Goal: Task Accomplishment & Management: Complete application form

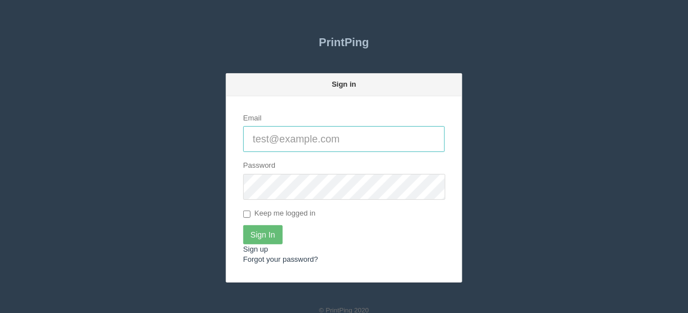
click at [266, 137] on input "Email" at bounding box center [343, 139] width 201 height 26
type input "[EMAIL_ADDRESS][DOMAIN_NAME]"
click at [263, 234] on input "Sign In" at bounding box center [262, 234] width 39 height 19
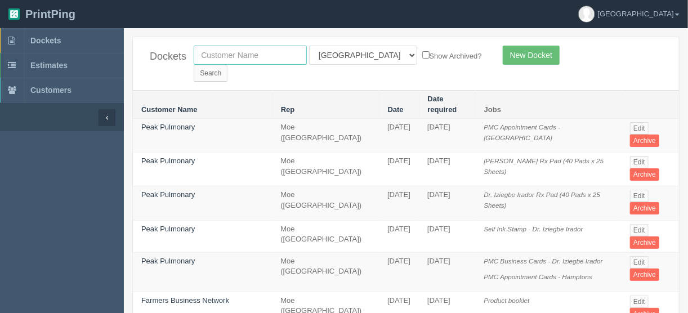
click at [226, 54] on input "text" at bounding box center [250, 55] width 113 height 19
type input "axiom"
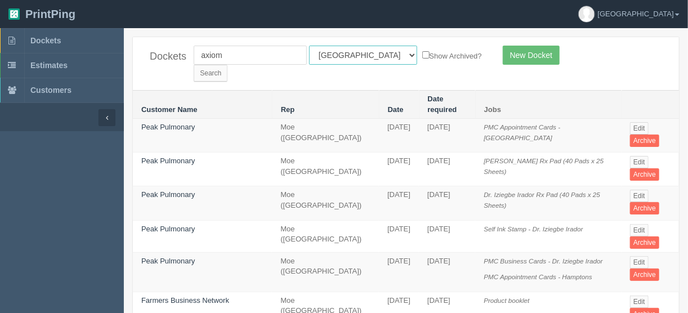
click at [358, 53] on select "All Users [PERSON_NAME] Test 1 [PERSON_NAME] [PERSON_NAME] [PERSON_NAME] France…" at bounding box center [363, 55] width 108 height 19
select select
click at [309, 46] on select "All Users [PERSON_NAME] Test 1 [PERSON_NAME] [PERSON_NAME] [PERSON_NAME] France…" at bounding box center [363, 55] width 108 height 19
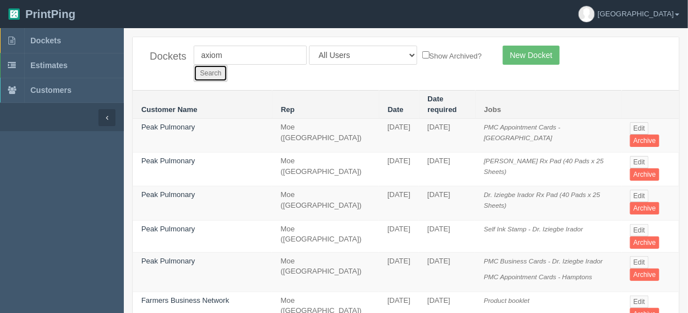
click at [227, 65] on input "Search" at bounding box center [211, 73] width 34 height 17
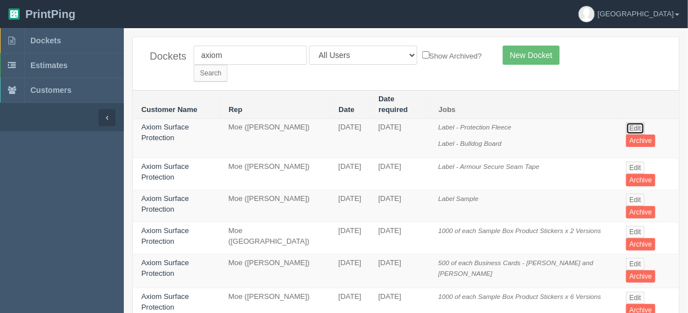
click at [635, 122] on link "Edit" at bounding box center [635, 128] width 19 height 12
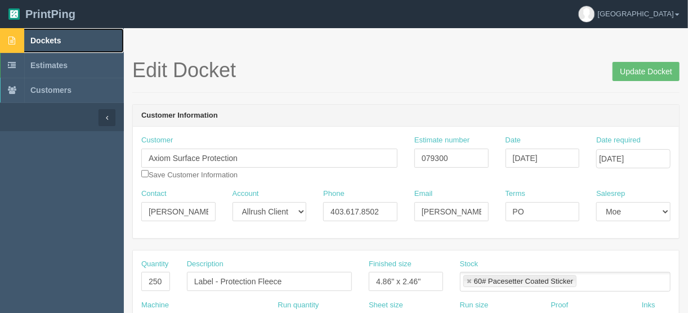
click at [43, 39] on span "Dockets" at bounding box center [45, 40] width 30 height 9
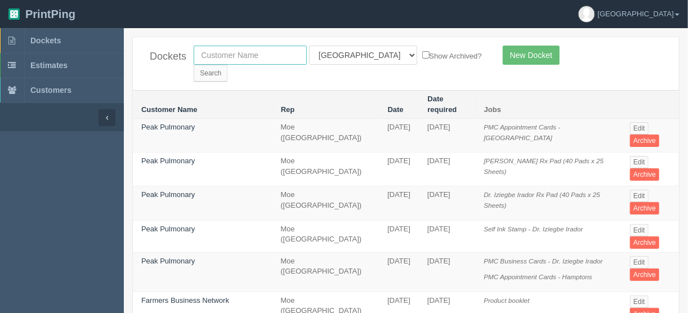
click at [220, 53] on input "text" at bounding box center [250, 55] width 113 height 19
type input "century 21"
click at [357, 55] on select "All Users [PERSON_NAME] Test 1 [PERSON_NAME] [PERSON_NAME] [PERSON_NAME] France…" at bounding box center [363, 55] width 108 height 19
select select
click at [309, 46] on select "All Users [PERSON_NAME] Test 1 [PERSON_NAME] [PERSON_NAME] [PERSON_NAME] France…" at bounding box center [363, 55] width 108 height 19
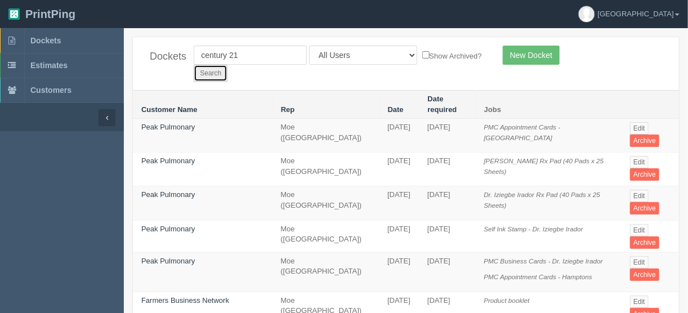
click at [227, 65] on input "Search" at bounding box center [211, 73] width 34 height 17
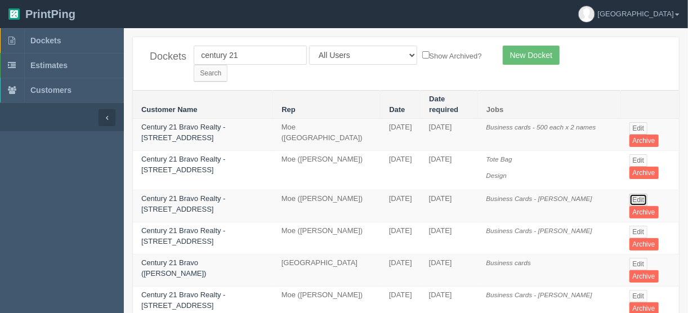
click at [635, 194] on link "Edit" at bounding box center [638, 200] width 19 height 12
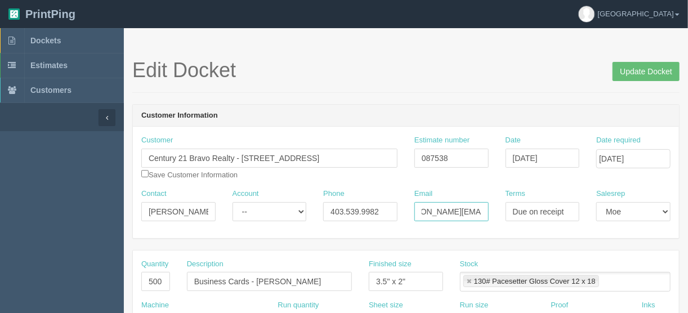
scroll to position [0, 46]
drag, startPoint x: 419, startPoint y: 213, endPoint x: 486, endPoint y: 213, distance: 67.0
click at [486, 213] on input "andres.moreno@century21.ca" at bounding box center [451, 211] width 74 height 19
paste input "<marketing.bravo@century21.ca>"
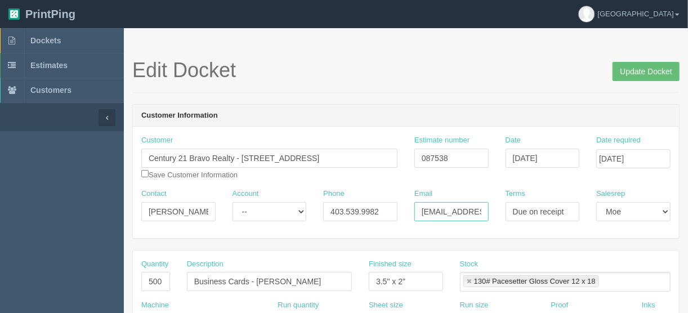
type input "marketing.bravo@century21.ca"
drag, startPoint x: 321, startPoint y: 278, endPoint x: 257, endPoint y: 276, distance: 64.2
click at [257, 276] on input "Business Cards - Rikku Dawson" at bounding box center [269, 281] width 165 height 19
type input "Business Cards - Peter Gill"
click at [45, 39] on span "Dockets" at bounding box center [45, 40] width 30 height 9
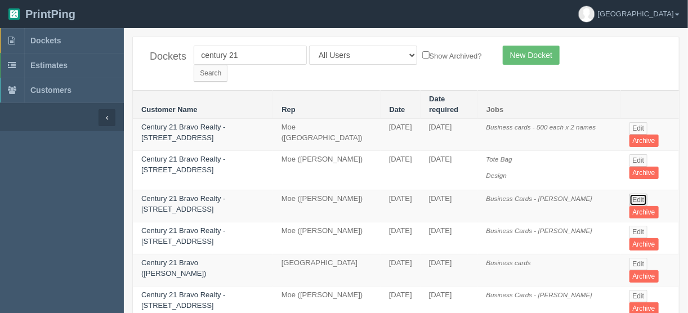
click at [633, 194] on link "Edit" at bounding box center [638, 200] width 19 height 12
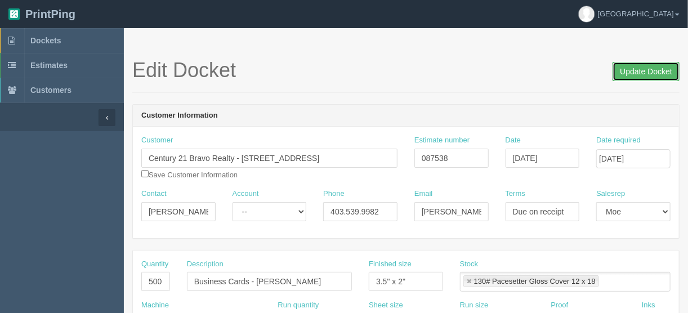
click at [644, 66] on input "Update Docket" at bounding box center [645, 71] width 67 height 19
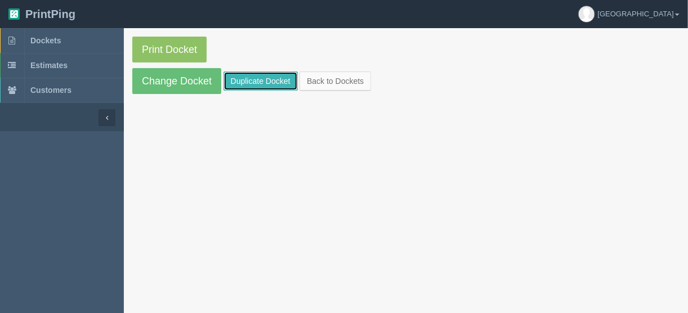
drag, startPoint x: 248, startPoint y: 76, endPoint x: 283, endPoint y: 82, distance: 35.3
click at [249, 76] on link "Duplicate Docket" at bounding box center [260, 80] width 74 height 19
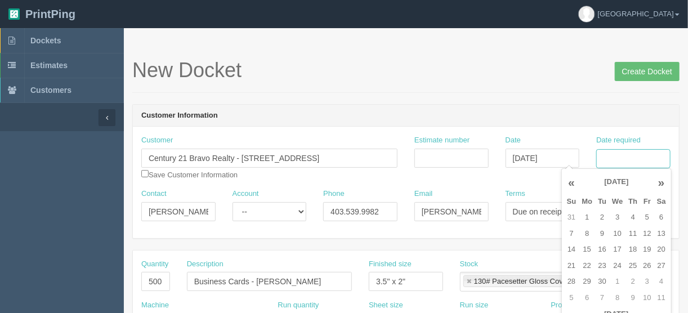
click at [622, 155] on input "Date required" at bounding box center [633, 158] width 74 height 19
click at [604, 216] on td "2" at bounding box center [602, 217] width 14 height 16
drag, startPoint x: 631, startPoint y: 216, endPoint x: 616, endPoint y: 205, distance: 18.1
click at [632, 216] on td "4" at bounding box center [632, 217] width 15 height 16
type input "September 4, 2025"
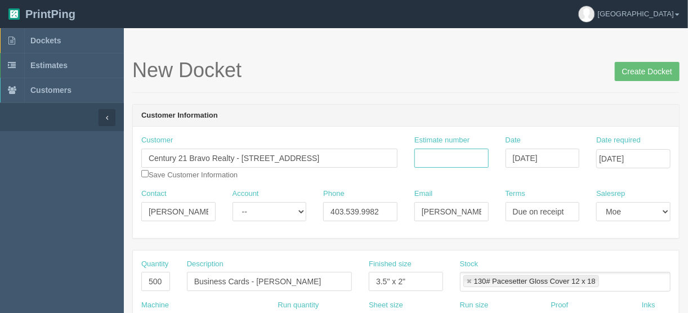
click at [419, 154] on input "Estimate number" at bounding box center [451, 158] width 74 height 19
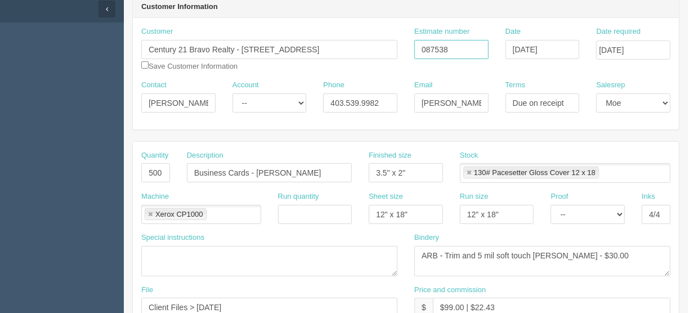
scroll to position [135, 0]
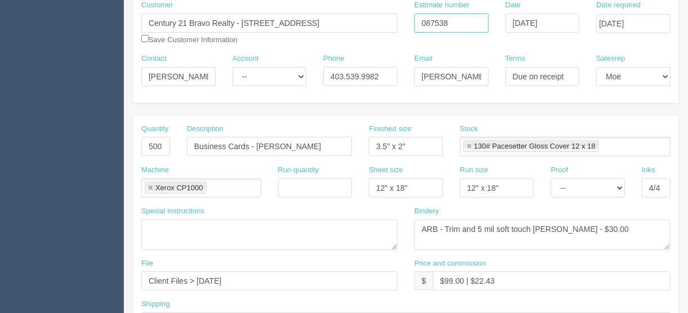
type input "087538"
drag, startPoint x: 421, startPoint y: 74, endPoint x: 522, endPoint y: 69, distance: 100.8
click at [495, 70] on div "Email andres.moreno@century21.ca" at bounding box center [451, 73] width 91 height 41
paste input "<marketing.bravo@century21.ca>"
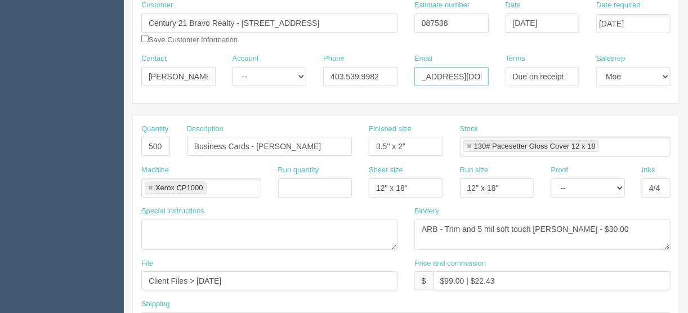
scroll to position [0, 0]
type input "marketing.bravo@century21.ca"
drag, startPoint x: 327, startPoint y: 143, endPoint x: 258, endPoint y: 146, distance: 69.2
click at [258, 146] on input "Business Cards - Rikku Dawson" at bounding box center [269, 146] width 165 height 19
type input "Business Cards - Peter Gill"
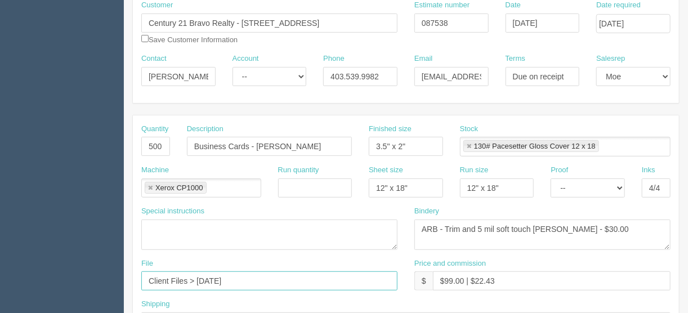
click at [253, 276] on input "Client Files > August 2025" at bounding box center [269, 280] width 256 height 19
drag, startPoint x: 302, startPoint y: 276, endPoint x: 33, endPoint y: 293, distance: 269.5
type input "[EMAIL_ADDRESS][DOMAIN_NAME]"
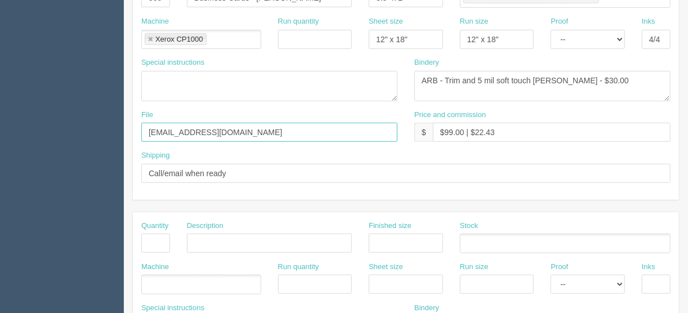
scroll to position [225, 0]
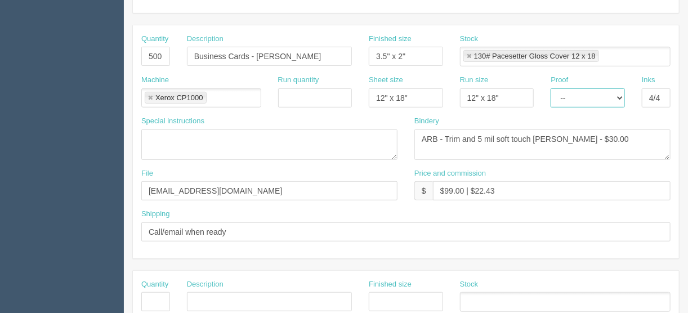
drag, startPoint x: 622, startPoint y: 96, endPoint x: 620, endPoint y: 103, distance: 7.1
click at [622, 96] on select "-- Email Hard Copy" at bounding box center [587, 97] width 74 height 19
select select "Hard Copy"
click at [550, 88] on select "-- Email Hard Copy" at bounding box center [587, 97] width 74 height 19
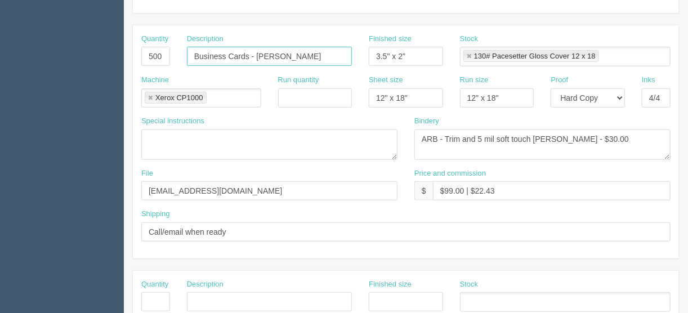
click at [233, 56] on input "Business Cards - Peter Gill" at bounding box center [269, 56] width 165 height 19
type input "Business cards - Peter Gill"
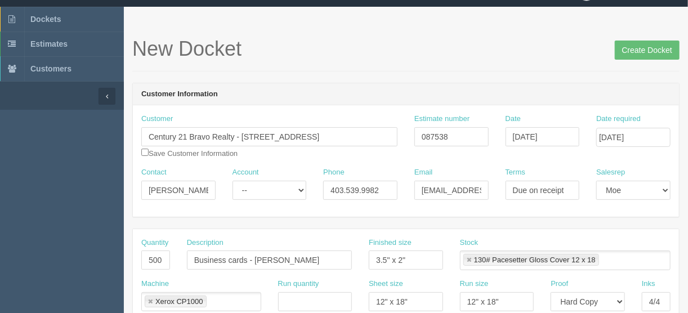
scroll to position [0, 0]
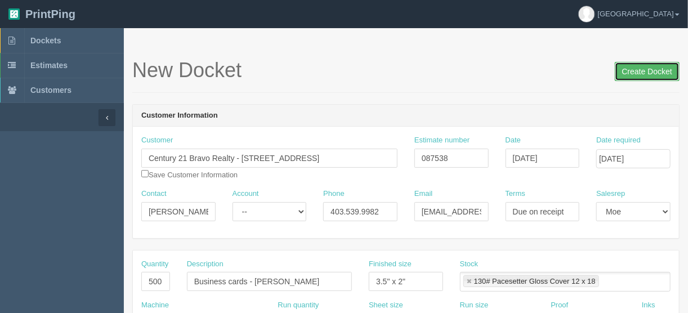
click at [657, 69] on input "Create Docket" at bounding box center [646, 71] width 65 height 19
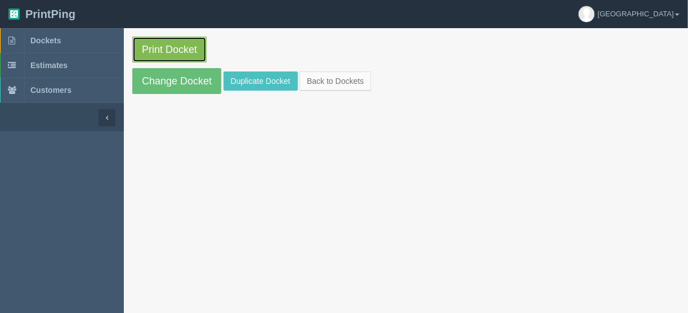
click at [170, 47] on link "Print Docket" at bounding box center [169, 50] width 74 height 26
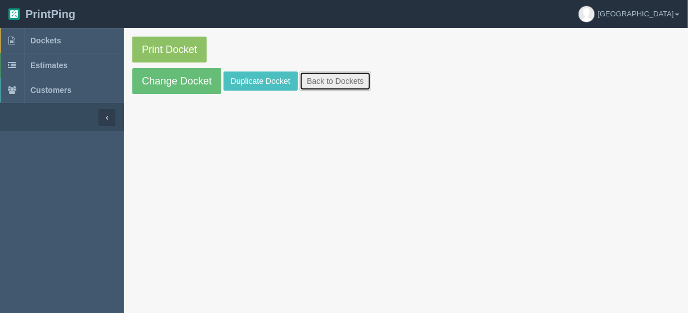
click at [326, 73] on link "Back to Dockets" at bounding box center [334, 80] width 71 height 19
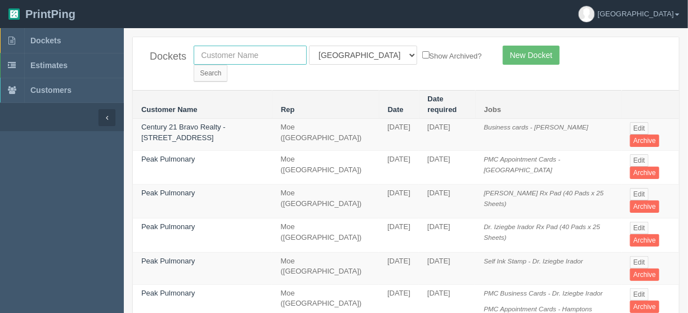
click at [219, 51] on input "text" at bounding box center [250, 55] width 113 height 19
type input "expe"
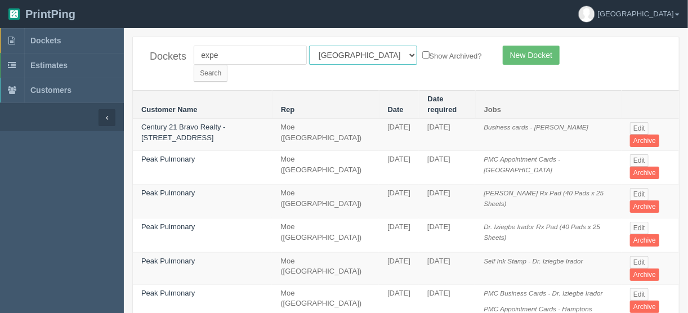
click at [358, 53] on select "All Users [PERSON_NAME] Test 1 [PERSON_NAME] [PERSON_NAME] [PERSON_NAME] France…" at bounding box center [363, 55] width 108 height 19
select select
click at [309, 46] on select "All Users [PERSON_NAME] Test 1 [PERSON_NAME] [PERSON_NAME] [PERSON_NAME] France…" at bounding box center [363, 55] width 108 height 19
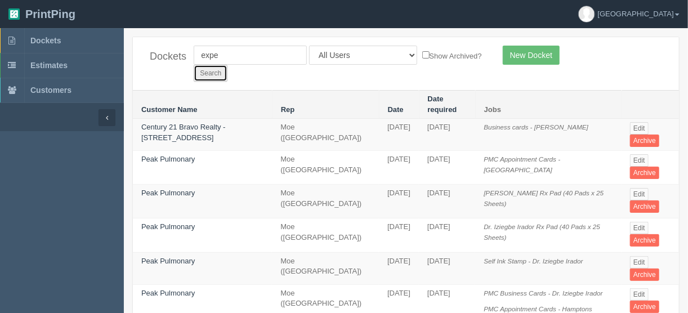
click at [227, 65] on input "Search" at bounding box center [211, 73] width 34 height 17
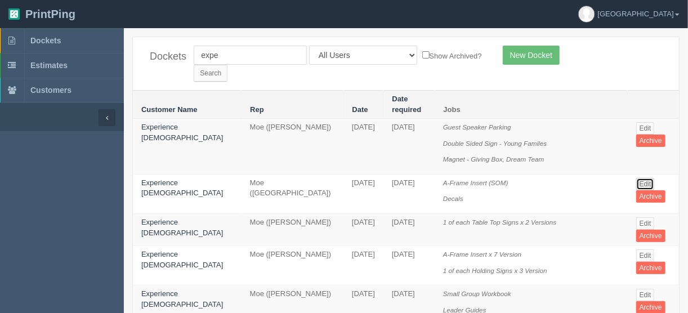
click at [636, 178] on link "Edit" at bounding box center [645, 184] width 19 height 12
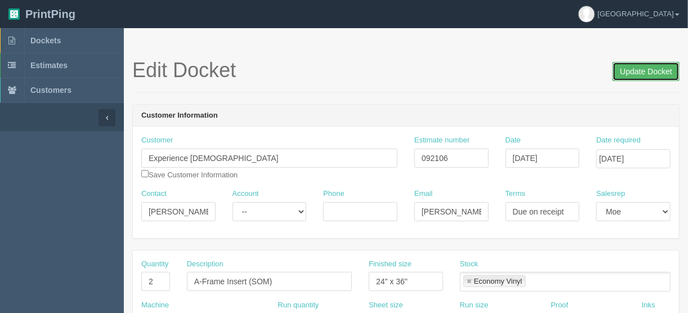
click at [634, 69] on input "Update Docket" at bounding box center [645, 71] width 67 height 19
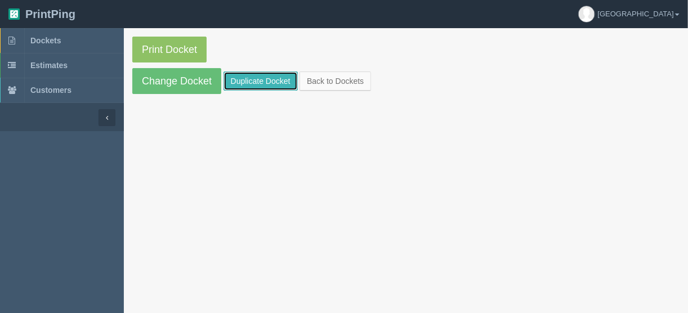
click at [238, 79] on link "Duplicate Docket" at bounding box center [260, 80] width 74 height 19
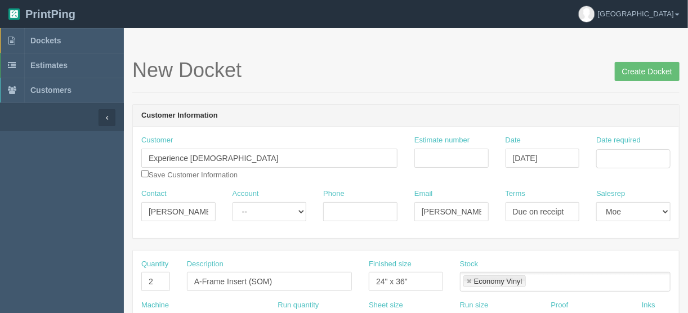
click at [446, 147] on div "Estimate number" at bounding box center [451, 151] width 74 height 33
drag, startPoint x: 446, startPoint y: 158, endPoint x: 472, endPoint y: 161, distance: 26.1
click at [448, 158] on input "Estimate number" at bounding box center [451, 158] width 74 height 19
type input "092266"
click at [616, 158] on input "Date required" at bounding box center [633, 158] width 74 height 19
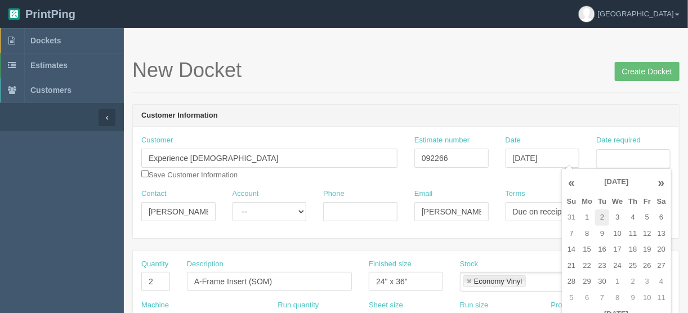
click at [601, 214] on td "2" at bounding box center [602, 217] width 14 height 16
click at [631, 217] on td "4" at bounding box center [632, 217] width 15 height 16
type input "September 4, 2025"
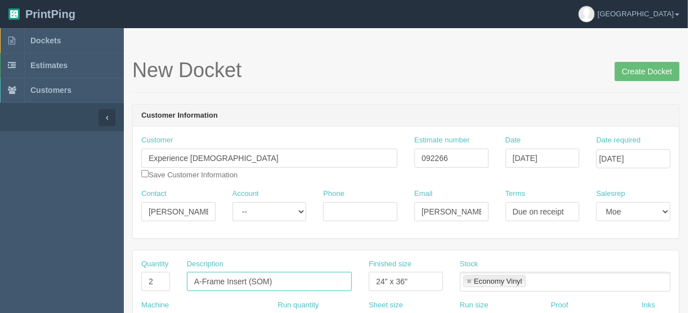
drag, startPoint x: 285, startPoint y: 281, endPoint x: 253, endPoint y: 279, distance: 31.6
click at [253, 279] on input "A-Frame Insert (SOM)" at bounding box center [269, 281] width 165 height 19
drag, startPoint x: 267, startPoint y: 277, endPoint x: 345, endPoint y: 291, distance: 79.4
click at [250, 282] on input "A-Frame Insert (SOM)" at bounding box center [269, 281] width 165 height 19
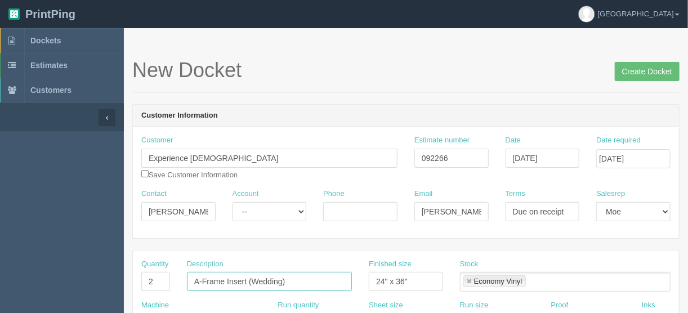
type input "A-Frame Insert (Wedding)"
drag, startPoint x: 158, startPoint y: 280, endPoint x: 132, endPoint y: 277, distance: 25.4
click at [135, 278] on div "Quantity 2" at bounding box center [156, 279] width 46 height 41
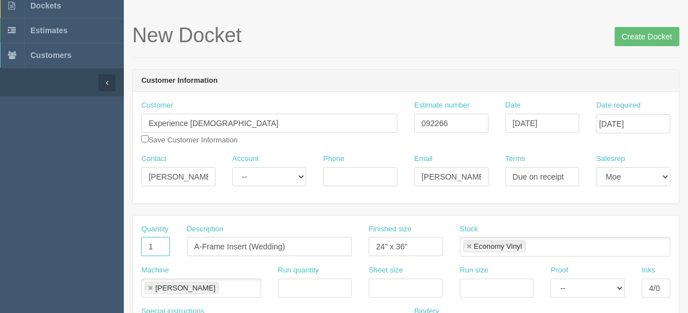
scroll to position [180, 0]
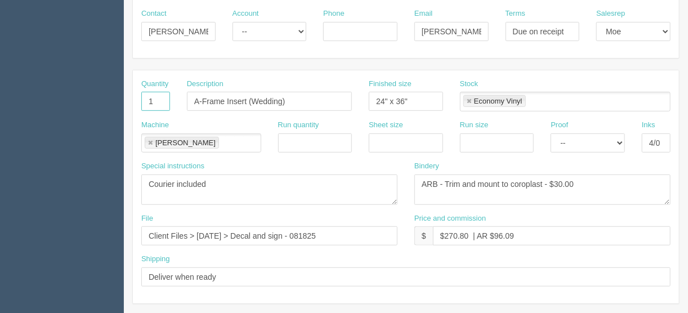
type input "1"
drag, startPoint x: 347, startPoint y: 232, endPoint x: 18, endPoint y: 258, distance: 329.7
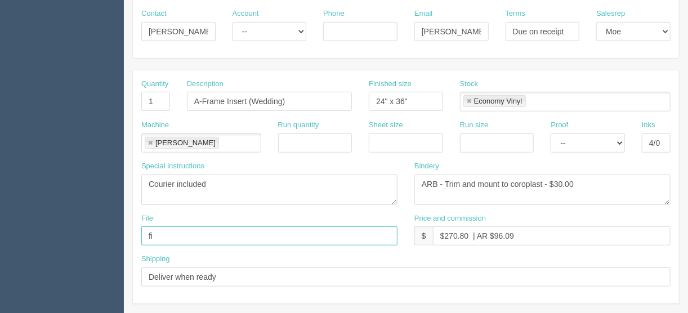
type input "files@allrush.ca"
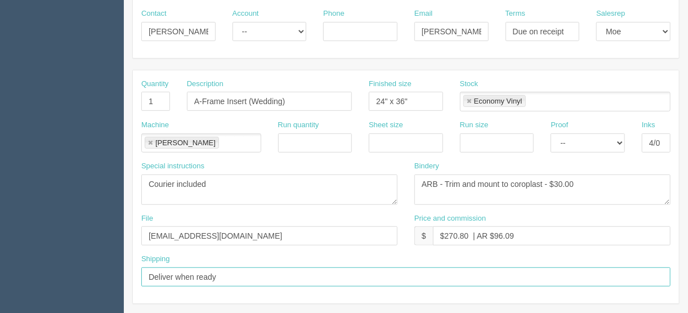
drag, startPoint x: 218, startPoint y: 273, endPoint x: 87, endPoint y: 273, distance: 131.7
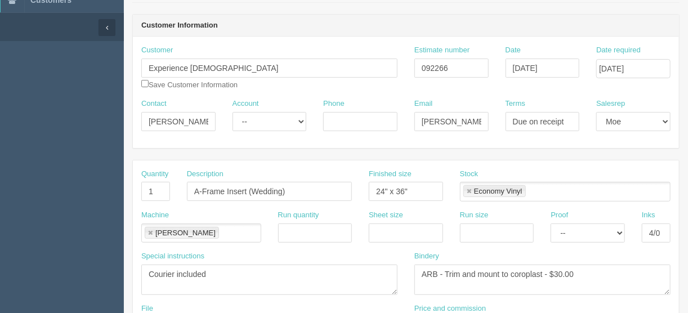
scroll to position [225, 0]
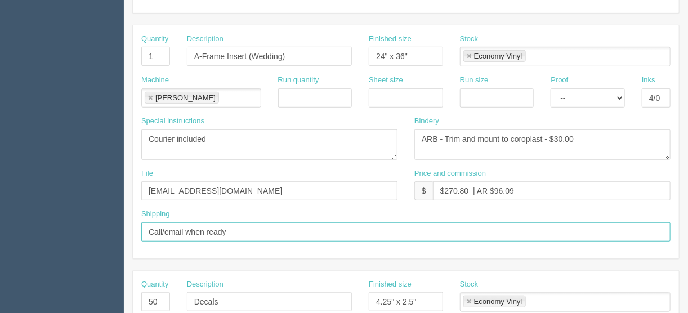
drag, startPoint x: 168, startPoint y: 230, endPoint x: 124, endPoint y: 230, distance: 43.9
click at [124, 230] on section "New Docket Create Docket Customer Information Customer Experience Church Save C…" at bounding box center [406, 300] width 564 height 994
type input "Email when ready"
click at [101, 303] on section "Dockets Estimates Customers" at bounding box center [344, 300] width 688 height 994
drag, startPoint x: 233, startPoint y: 298, endPoint x: 147, endPoint y: 304, distance: 86.3
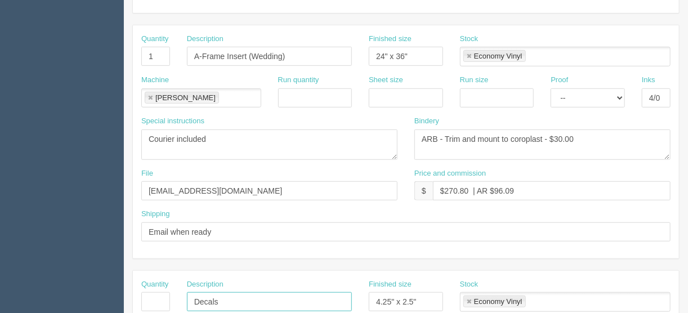
click at [147, 304] on div "Quantity Description Decals Finished size 4.25" x 2.5" Stock Economy Vinyl Econ…" at bounding box center [406, 299] width 546 height 41
drag, startPoint x: 434, startPoint y: 297, endPoint x: 364, endPoint y: 297, distance: 69.8
click at [373, 297] on input "4.25" x 2.5"" at bounding box center [406, 301] width 74 height 19
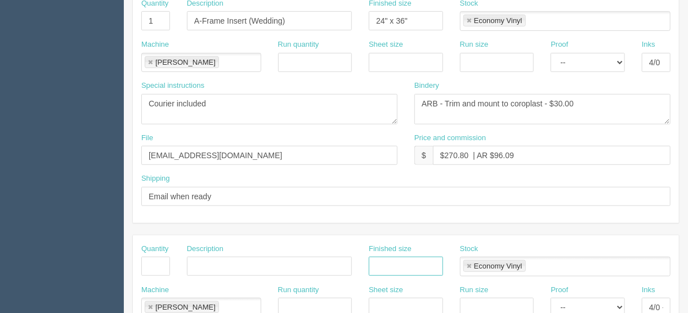
scroll to position [315, 0]
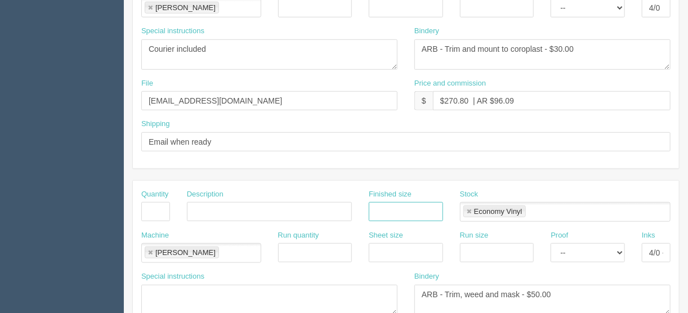
drag, startPoint x: 468, startPoint y: 209, endPoint x: 448, endPoint y: 219, distance: 22.1
click at [468, 209] on link at bounding box center [468, 211] width 7 height 7
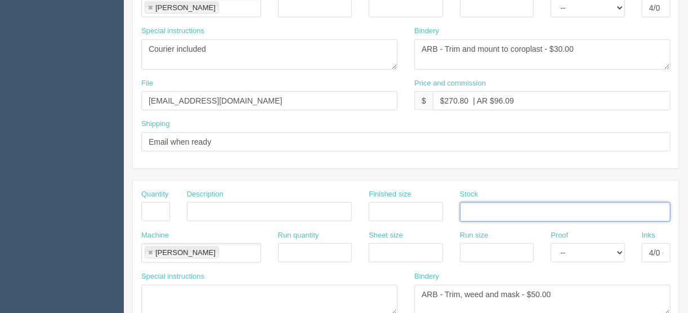
click at [149, 249] on link at bounding box center [150, 252] width 7 height 7
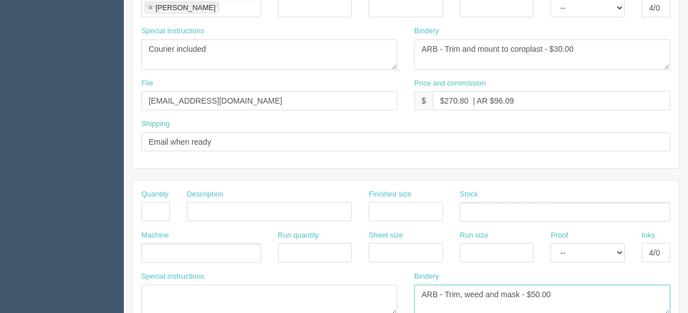
drag, startPoint x: 374, startPoint y: 291, endPoint x: 257, endPoint y: 290, distance: 117.0
click at [281, 289] on div "Special instructions Bindery ARB - Trim, weed and mask - $50.00" at bounding box center [406, 297] width 546 height 52
drag, startPoint x: 647, startPoint y: 250, endPoint x: 691, endPoint y: 241, distance: 45.4
click at [687, 241] on html "PrintPing France Edit account ( france@allrush.ca ) Logout Dockets Estimates" at bounding box center [344, 196] width 688 height 1022
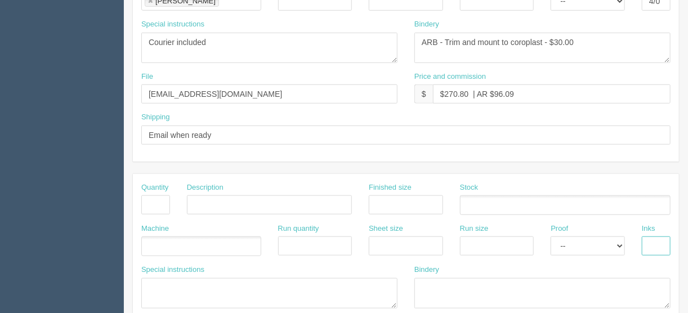
scroll to position [540, 0]
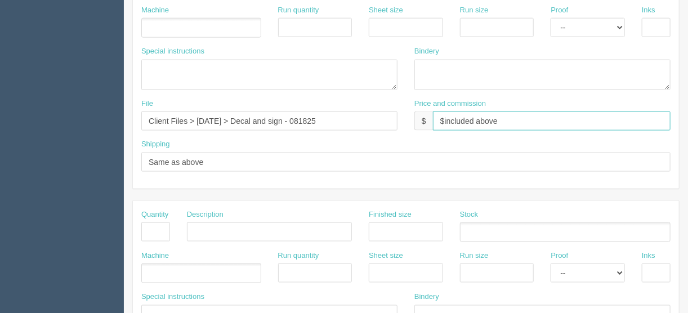
drag, startPoint x: 515, startPoint y: 112, endPoint x: 364, endPoint y: 125, distance: 151.4
click at [365, 125] on div "File Client Files > August 2025 > Decal and sign - 081825 Price and commission …" at bounding box center [406, 118] width 546 height 41
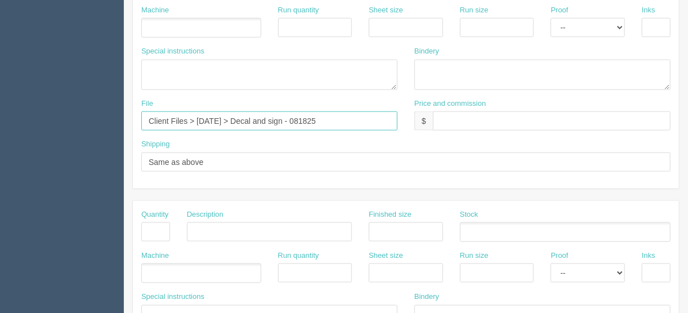
click at [264, 116] on input "Client Files > August 2025 > Decal and sign - 081825" at bounding box center [269, 120] width 256 height 19
drag, startPoint x: 350, startPoint y: 119, endPoint x: 79, endPoint y: 116, distance: 271.2
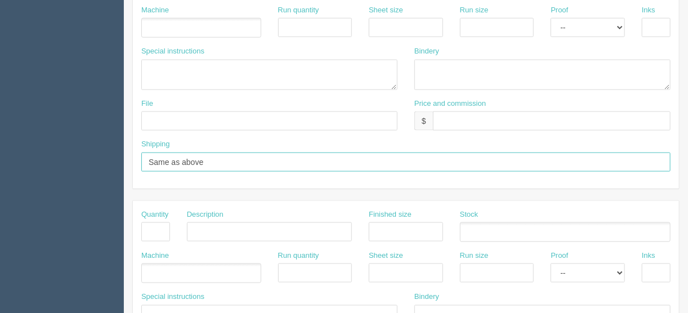
drag, startPoint x: 149, startPoint y: 151, endPoint x: 109, endPoint y: 155, distance: 40.2
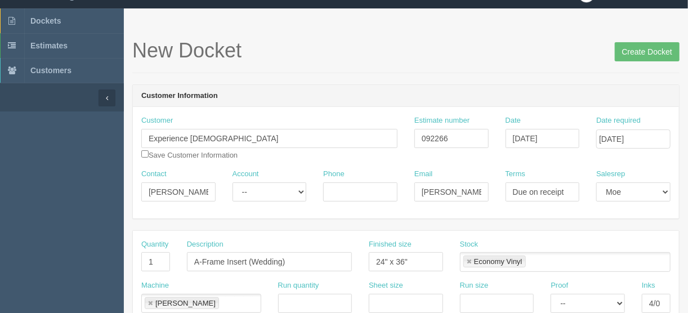
scroll to position [0, 0]
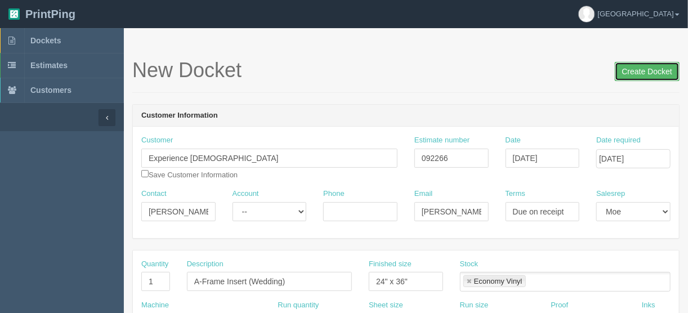
click at [640, 70] on input "Create Docket" at bounding box center [646, 71] width 65 height 19
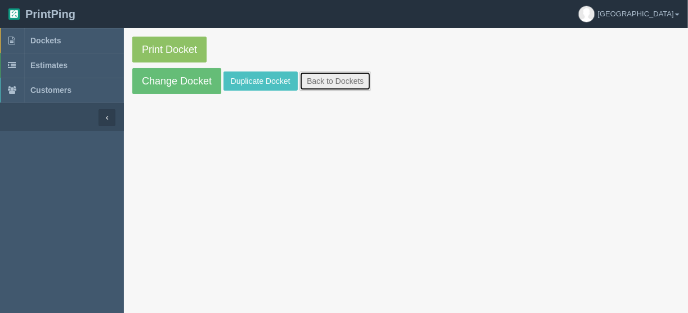
click at [326, 79] on link "Back to Dockets" at bounding box center [334, 80] width 71 height 19
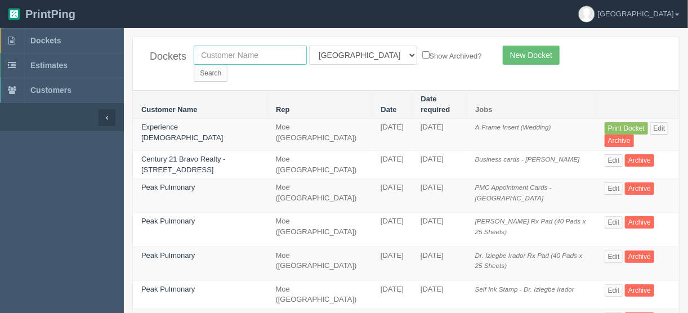
click at [267, 55] on input "text" at bounding box center [250, 55] width 113 height 19
type input "[PERSON_NAME]"
click at [357, 53] on select "All Users Ali Ali Test 1 Aly Amy Ankit Arif Brandon Dan France Greg Jim Mark Ma…" at bounding box center [363, 55] width 108 height 19
select select
click at [309, 46] on select "All Users Ali Ali Test 1 Aly Amy Ankit Arif Brandon Dan France Greg Jim Mark Ma…" at bounding box center [363, 55] width 108 height 19
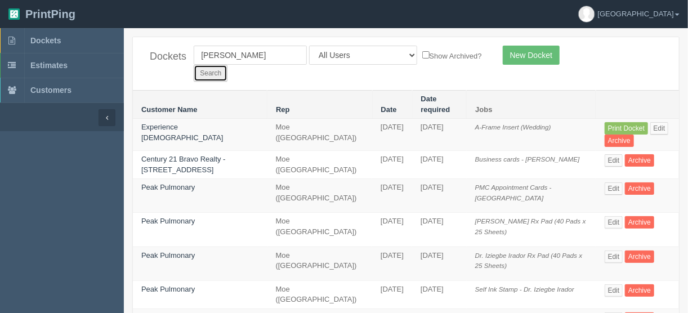
click at [227, 65] on input "Search" at bounding box center [211, 73] width 34 height 17
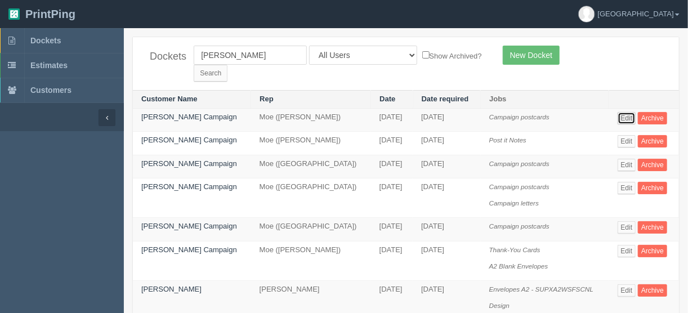
click at [625, 112] on link "Edit" at bounding box center [626, 118] width 19 height 12
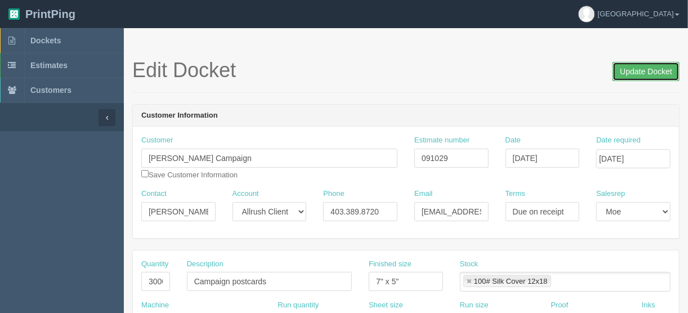
click at [638, 70] on input "Update Docket" at bounding box center [645, 71] width 67 height 19
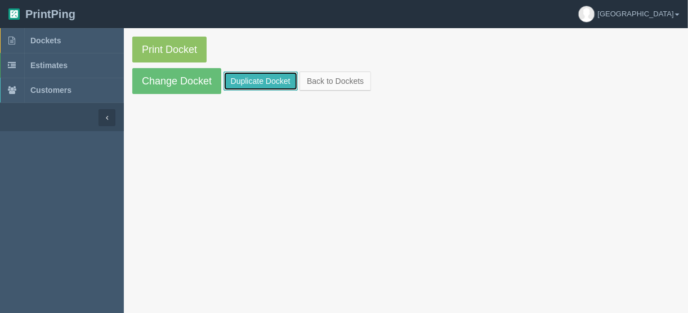
click at [272, 79] on link "Duplicate Docket" at bounding box center [260, 80] width 74 height 19
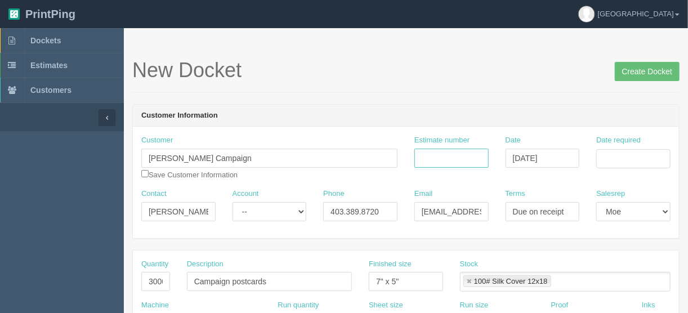
click at [436, 155] on input "Estimate number" at bounding box center [451, 158] width 74 height 19
type input "091029"
click at [608, 149] on input "Date required" at bounding box center [633, 158] width 74 height 19
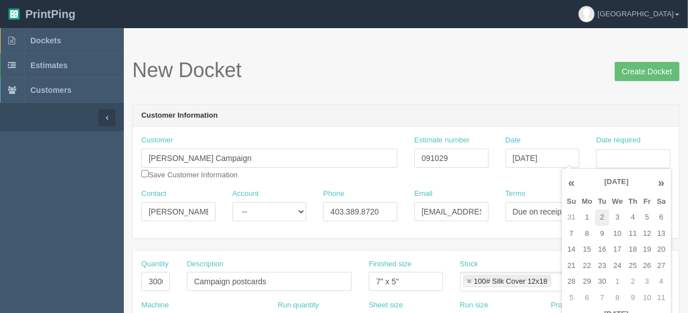
click at [600, 216] on td "2" at bounding box center [602, 217] width 14 height 16
drag, startPoint x: 631, startPoint y: 217, endPoint x: 563, endPoint y: 195, distance: 71.4
click at [631, 217] on td "4" at bounding box center [632, 217] width 15 height 16
type input "September 4, 2025"
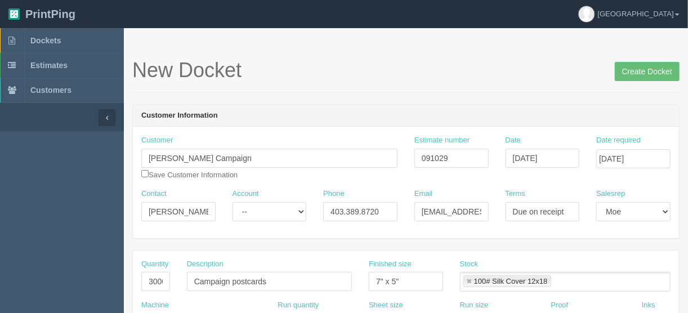
drag, startPoint x: 296, startPoint y: 75, endPoint x: 275, endPoint y: 95, distance: 28.7
click at [295, 75] on h1 "New Docket Create Docket" at bounding box center [405, 70] width 547 height 23
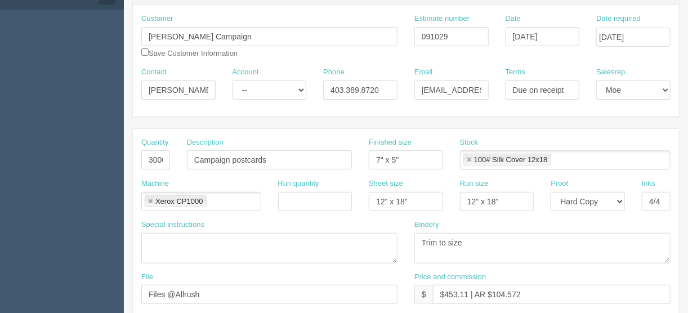
scroll to position [180, 0]
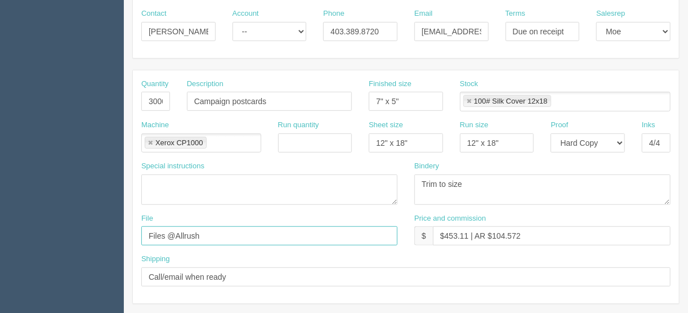
drag, startPoint x: 228, startPoint y: 231, endPoint x: 55, endPoint y: 240, distance: 173.5
type input "[EMAIL_ADDRESS][DOMAIN_NAME]"
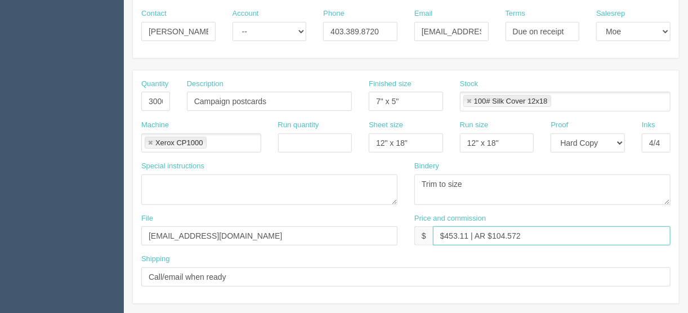
click at [530, 231] on input "$453.11 | AR $104.572" at bounding box center [551, 235] width 237 height 19
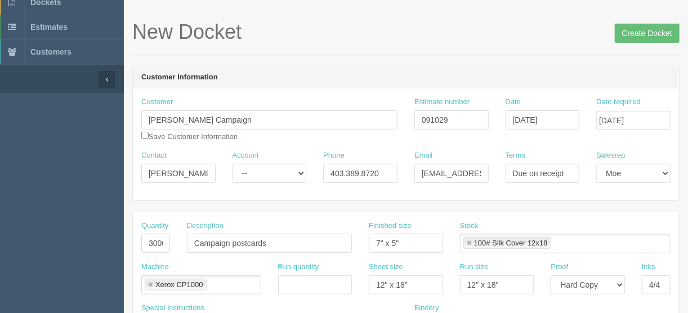
scroll to position [0, 0]
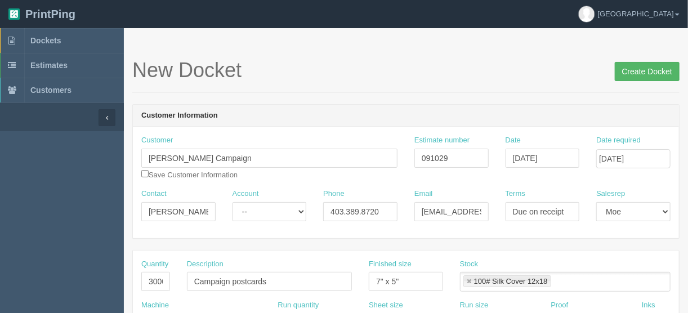
type input "$453.11 | AR $104.57"
drag, startPoint x: 635, startPoint y: 74, endPoint x: 625, endPoint y: 74, distance: 9.6
click at [634, 74] on input "Create Docket" at bounding box center [646, 71] width 65 height 19
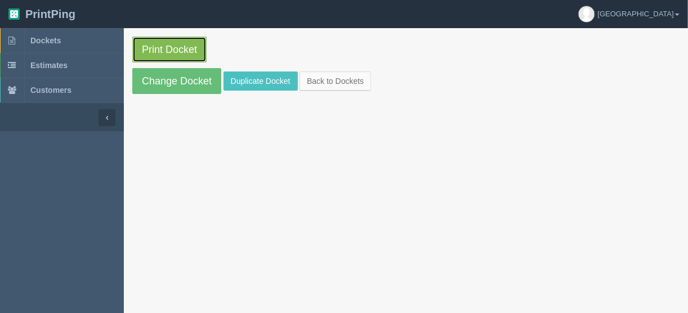
click at [163, 46] on link "Print Docket" at bounding box center [169, 50] width 74 height 26
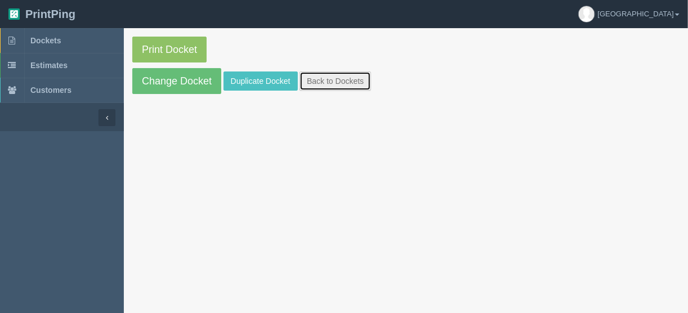
click at [324, 82] on link "Back to Dockets" at bounding box center [334, 80] width 71 height 19
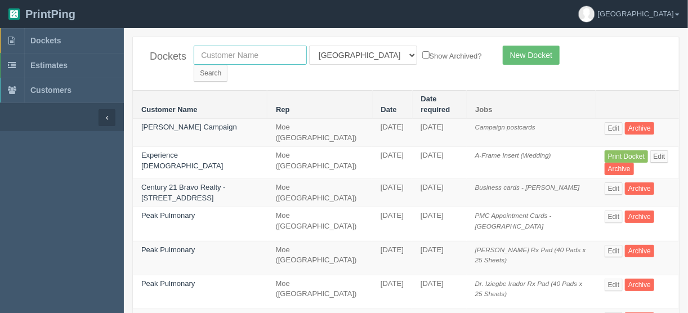
click at [243, 51] on input "text" at bounding box center [250, 55] width 113 height 19
type input "tactical"
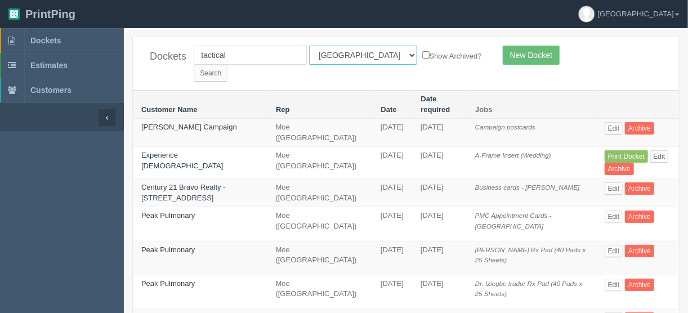
click at [358, 55] on select "All Users Ali Ali Test 1 Aly Amy Ankit Arif Brandon Dan France Greg Jim Mark Ma…" at bounding box center [363, 55] width 108 height 19
select select
click at [309, 46] on select "All Users Ali Ali Test 1 Aly Amy Ankit Arif Brandon Dan France Greg Jim Mark Ma…" at bounding box center [363, 55] width 108 height 19
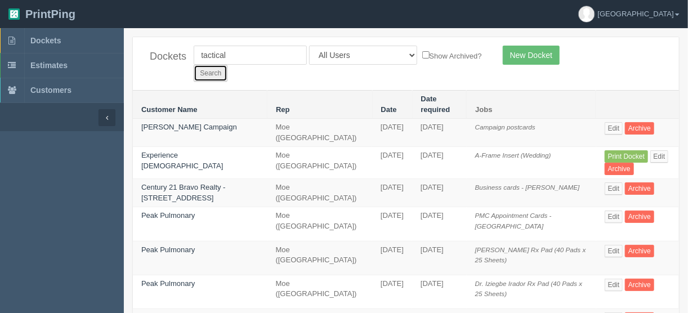
click at [227, 65] on input "Search" at bounding box center [211, 73] width 34 height 17
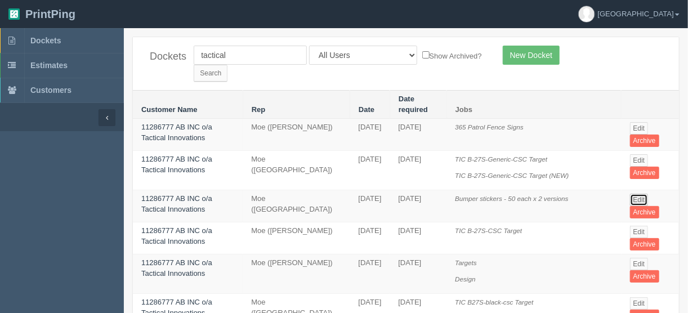
click at [642, 194] on link "Edit" at bounding box center [639, 200] width 19 height 12
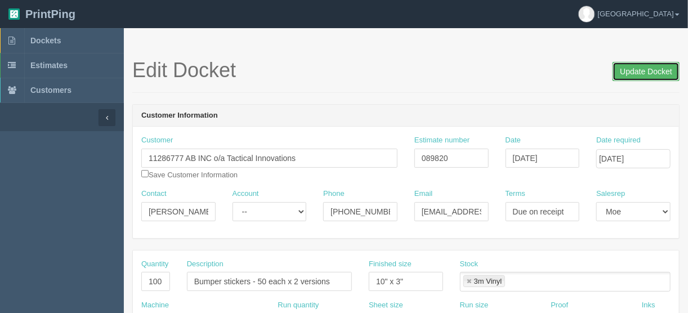
click at [649, 78] on input "Update Docket" at bounding box center [645, 71] width 67 height 19
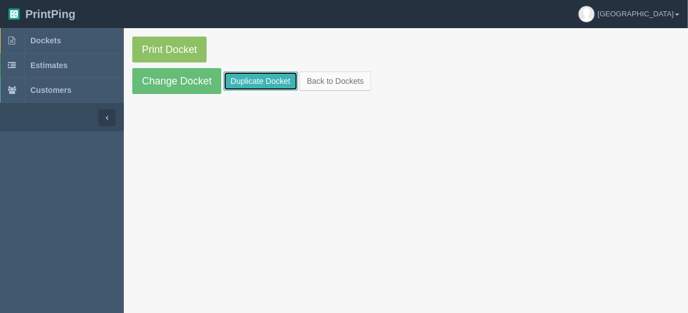
click at [279, 75] on link "Duplicate Docket" at bounding box center [260, 80] width 74 height 19
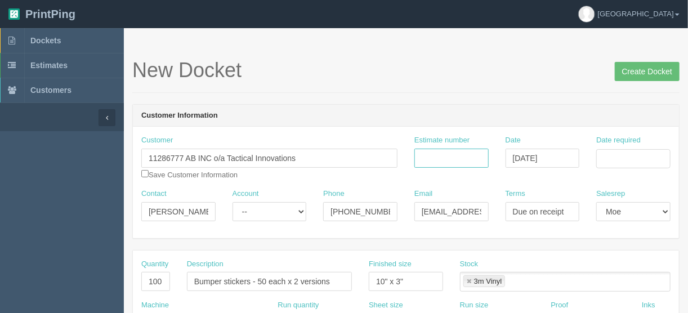
drag, startPoint x: 450, startPoint y: 159, endPoint x: 465, endPoint y: 153, distance: 16.2
click at [450, 159] on input "Estimate number" at bounding box center [451, 158] width 74 height 19
type input "092264"
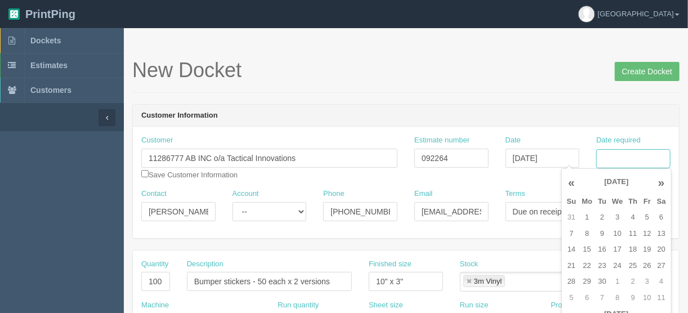
drag, startPoint x: 607, startPoint y: 156, endPoint x: 674, endPoint y: 141, distance: 68.7
click at [607, 156] on input "Date required" at bounding box center [633, 158] width 74 height 19
click at [602, 216] on td "2" at bounding box center [602, 217] width 14 height 16
click at [635, 217] on td "4" at bounding box center [632, 217] width 15 height 16
type input "[DATE]"
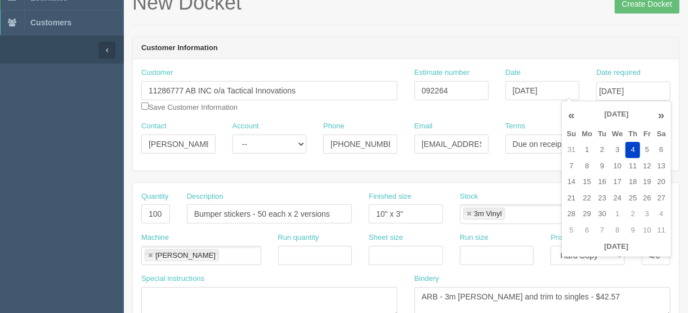
scroll to position [225, 0]
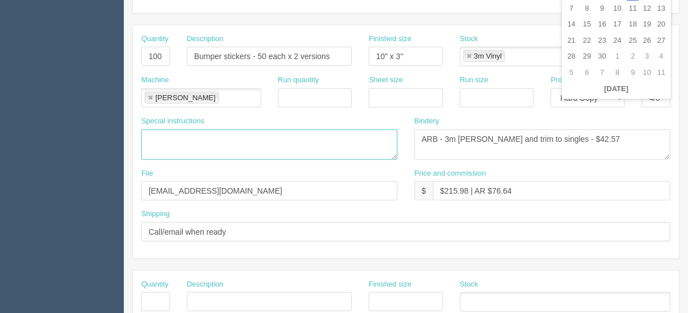
click at [169, 129] on textarea at bounding box center [269, 144] width 256 height 30
paste textarea "Sticker 1 - 250pcs Sticker 2 - 250pcs Sticker 3 - 500pcs"
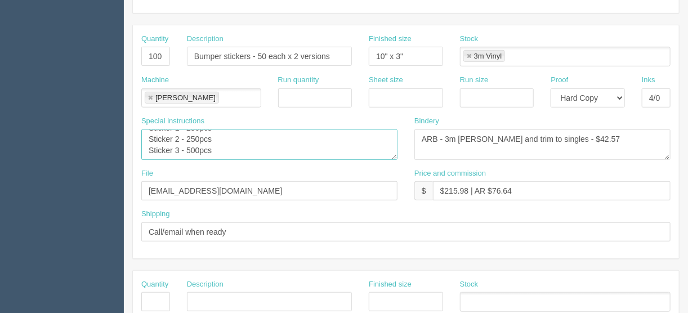
scroll to position [11, 0]
type textarea "Sticker 1 - 250pcs Sticker 2 - 250pcs Sticker 3 - 500pcs"
drag, startPoint x: 154, startPoint y: 51, endPoint x: 161, endPoint y: 65, distance: 15.1
click at [154, 51] on input "100" at bounding box center [155, 56] width 29 height 19
type input "1000"
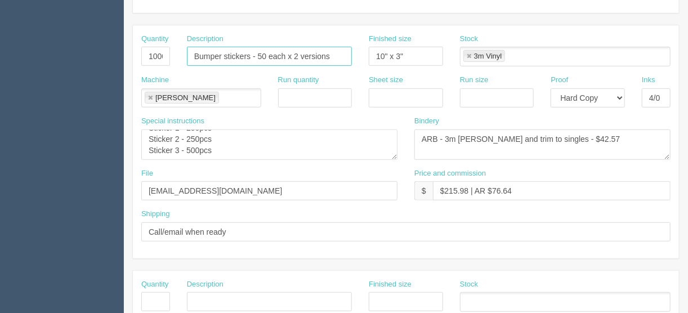
drag, startPoint x: 339, startPoint y: 53, endPoint x: 160, endPoint y: 59, distance: 179.0
click at [160, 59] on div "Quantity 1000 Description Bumper stickers - 50 each x 2 versions Finished size …" at bounding box center [406, 54] width 546 height 41
type input "Grizzly Dude Bear Spray stickers"
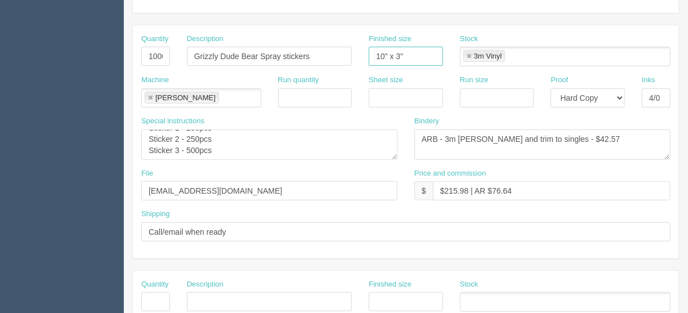
drag, startPoint x: 406, startPoint y: 50, endPoint x: 352, endPoint y: 58, distance: 54.6
click at [352, 58] on div "Quantity 1000 Description Grizzly Dude Bear Spray stickers Finished size 10" x …" at bounding box center [406, 54] width 546 height 41
type input "6.5" x 4.6""
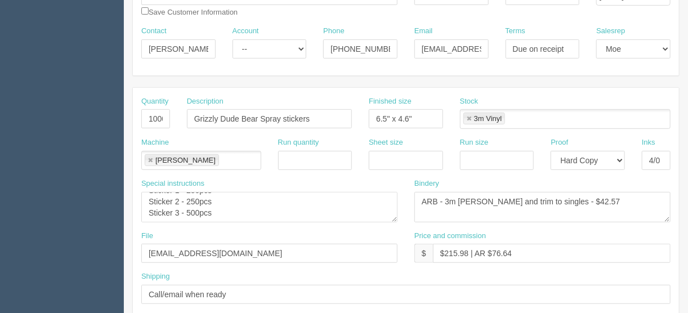
scroll to position [90, 0]
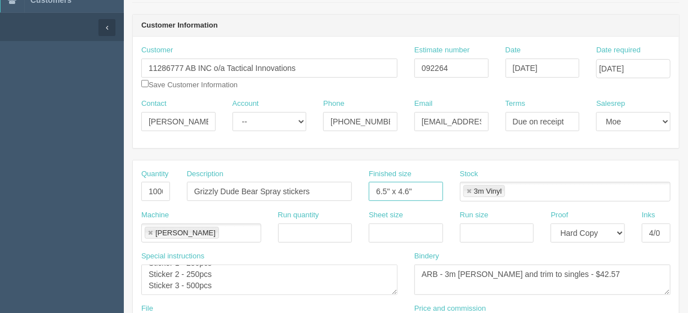
click at [148, 231] on link at bounding box center [150, 233] width 7 height 7
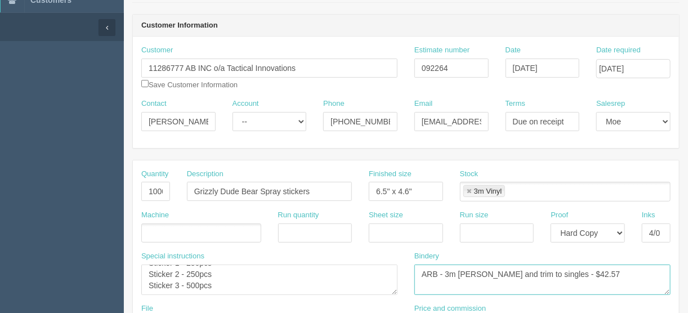
drag, startPoint x: 600, startPoint y: 272, endPoint x: 378, endPoint y: 272, distance: 222.3
click at [378, 272] on div "Special instructions Sticker 1 - 250pcs Sticker 2 - 250pcs Sticker 3 - 500pcs B…" at bounding box center [406, 277] width 546 height 52
type textarea "Trim to size"
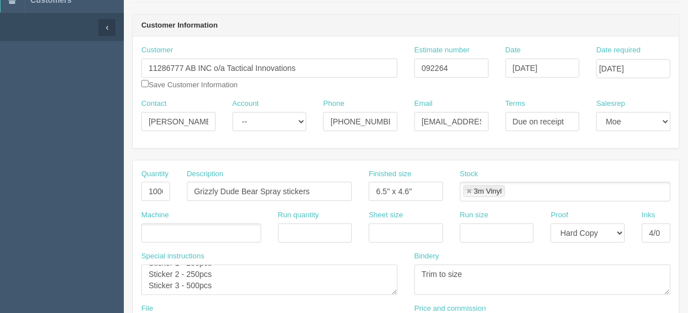
click at [158, 228] on ul at bounding box center [201, 233] width 120 height 20
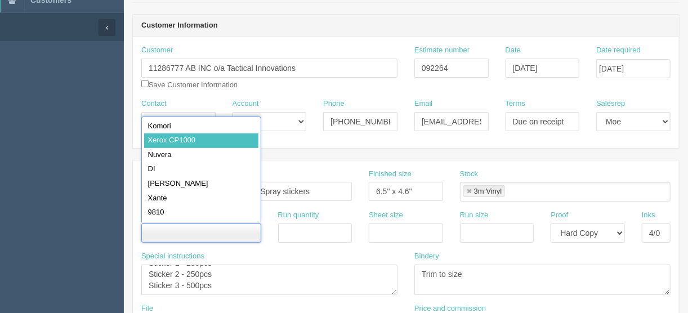
type input "Xerox CP1000"
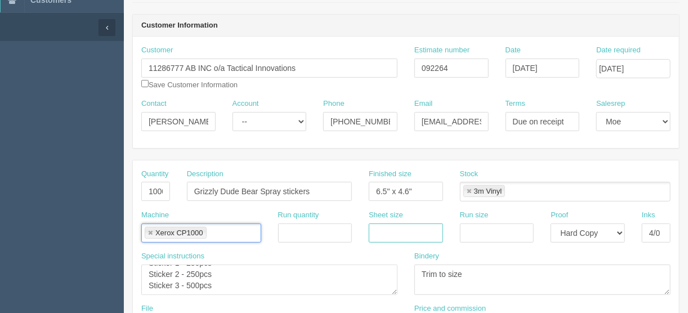
click at [405, 227] on input "text" at bounding box center [406, 232] width 74 height 19
type input "12" x 18""
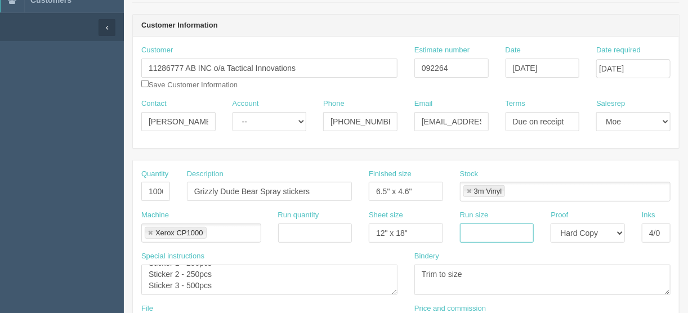
drag, startPoint x: 480, startPoint y: 237, endPoint x: 482, endPoint y: 231, distance: 6.4
click at [479, 237] on input "text" at bounding box center [497, 232] width 74 height 19
type input "12" x 18""
click at [466, 189] on link at bounding box center [468, 191] width 7 height 7
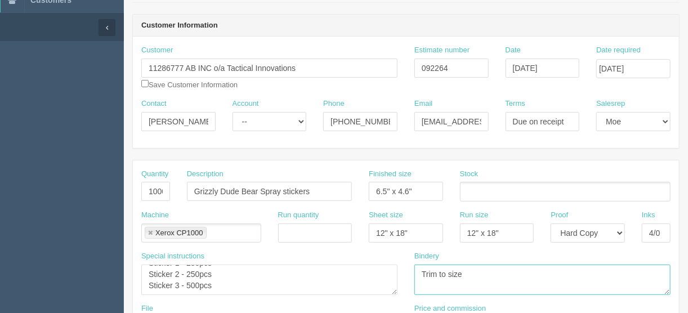
click at [496, 276] on textarea "ARB - 3m [PERSON_NAME] and trim to singles - $42.57" at bounding box center [542, 279] width 256 height 30
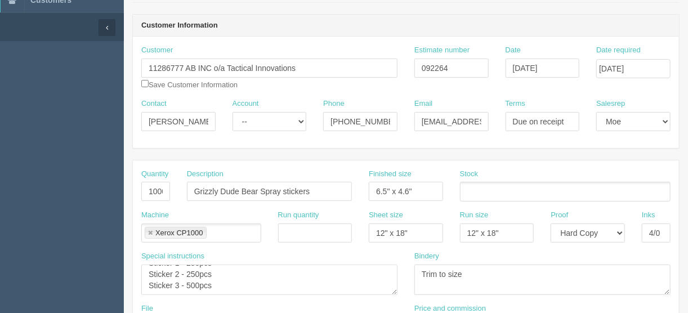
click at [469, 189] on input "text" at bounding box center [465, 192] width 11 height 16
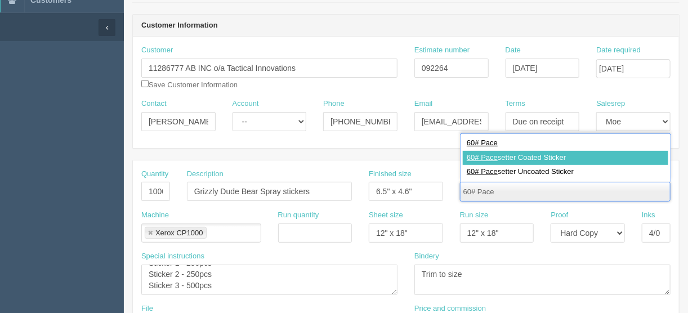
type input "60# Pace"
type input "60# Pacesetter Coated Sticker"
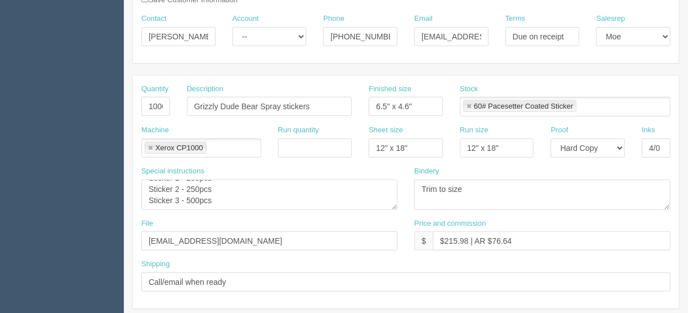
scroll to position [180, 0]
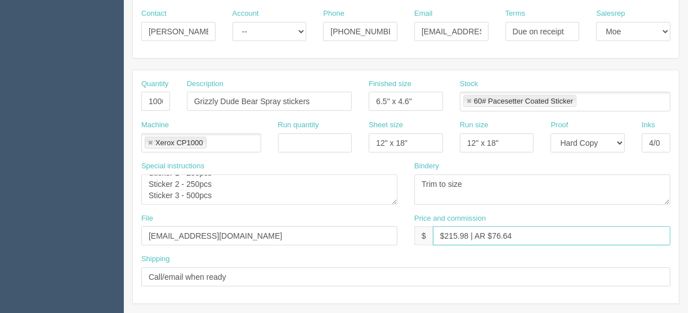
drag, startPoint x: 467, startPoint y: 232, endPoint x: 443, endPoint y: 232, distance: 23.6
click at [443, 232] on input "$215.98 | AR $76.64" at bounding box center [551, 235] width 237 height 19
drag, startPoint x: 511, startPoint y: 231, endPoint x: 493, endPoint y: 233, distance: 18.1
click at [493, 233] on input "$422.52 | AR $76.64" at bounding box center [551, 235] width 237 height 19
type input "$422.52 | AR $140.84"
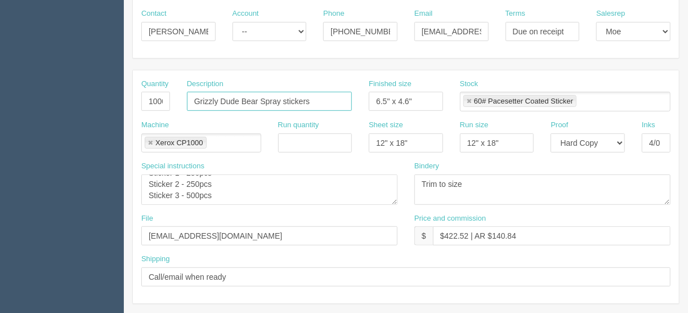
click at [312, 100] on input "Grizzly Dude Bear Spray stickers" at bounding box center [269, 101] width 165 height 19
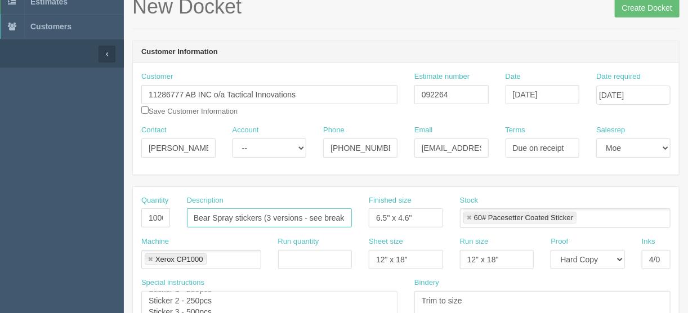
scroll to position [0, 0]
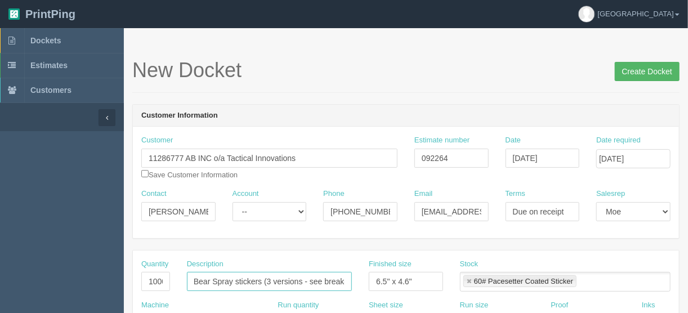
type input "Grizzly Dude Bear Spray stickers (3 versions - see breakdwon below)"
click at [647, 71] on input "Create Docket" at bounding box center [646, 71] width 65 height 19
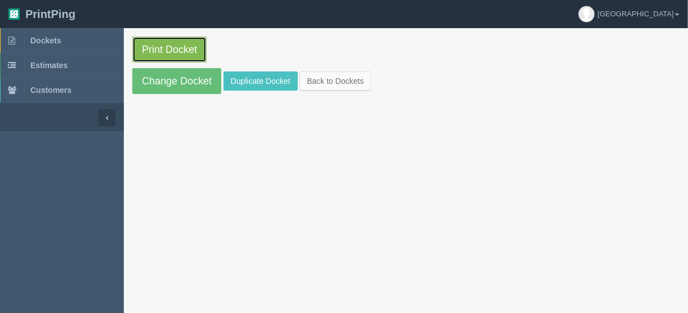
click at [187, 47] on link "Print Docket" at bounding box center [169, 50] width 74 height 26
